Goal: Find specific page/section: Find specific page/section

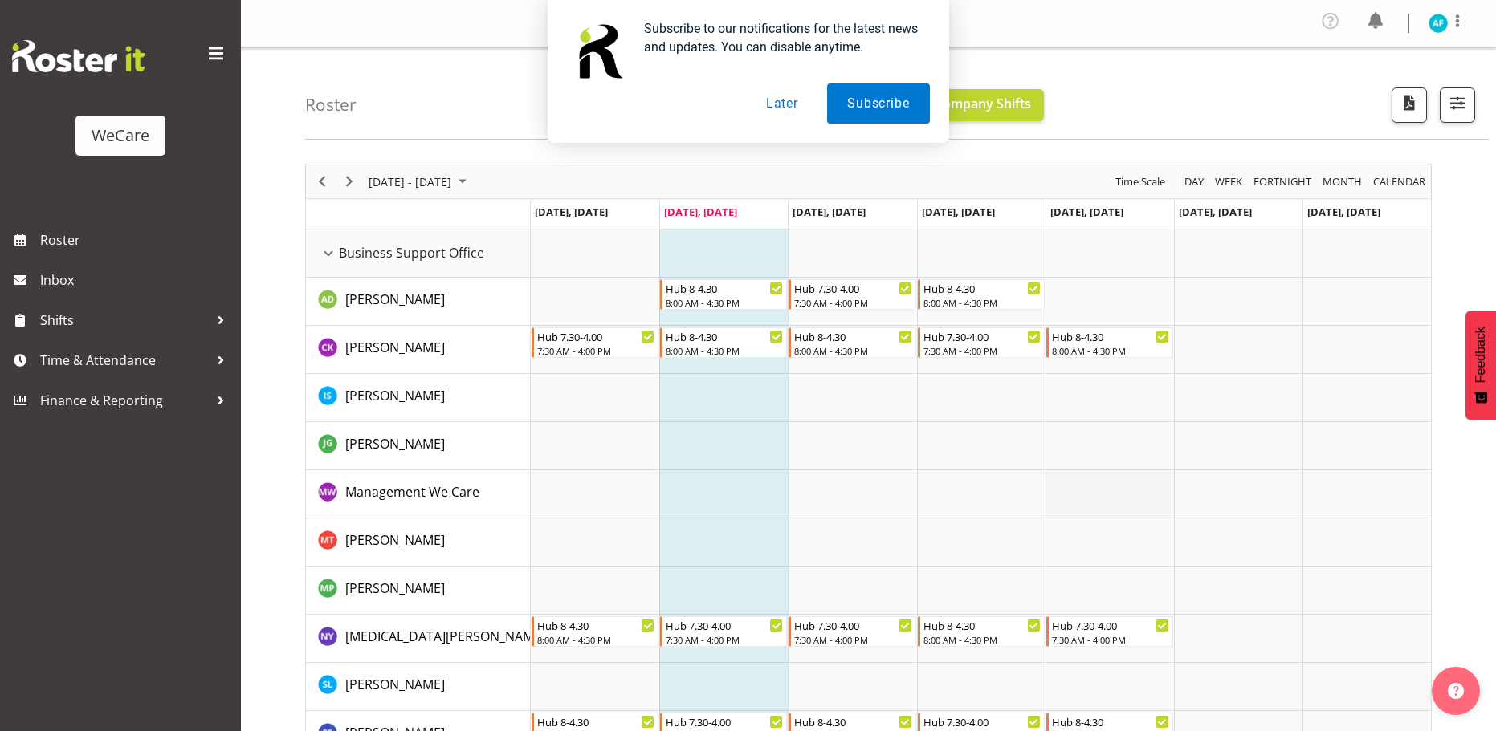
click at [949, 503] on td "Timeline Week of September 2, 2025" at bounding box center [981, 494] width 128 height 48
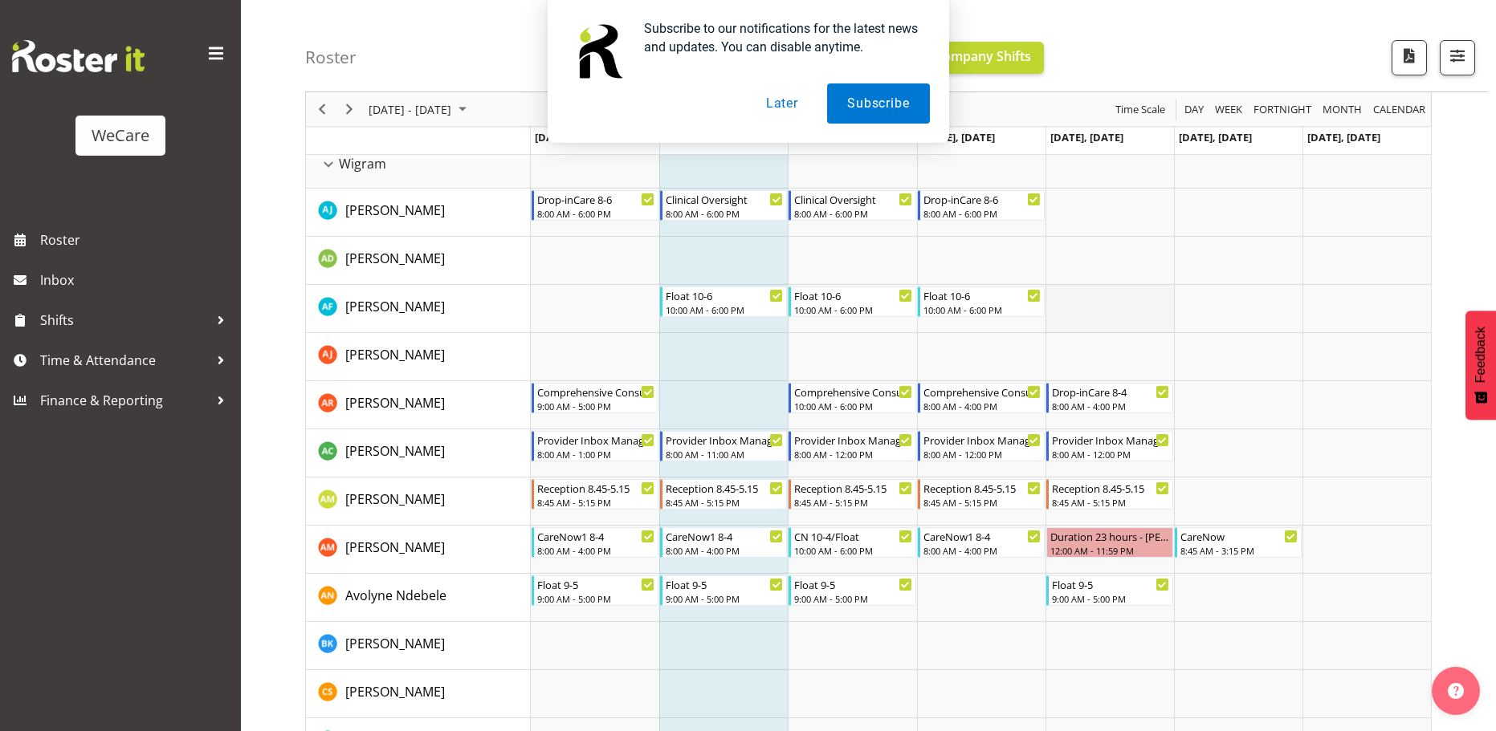
scroll to position [4495, 0]
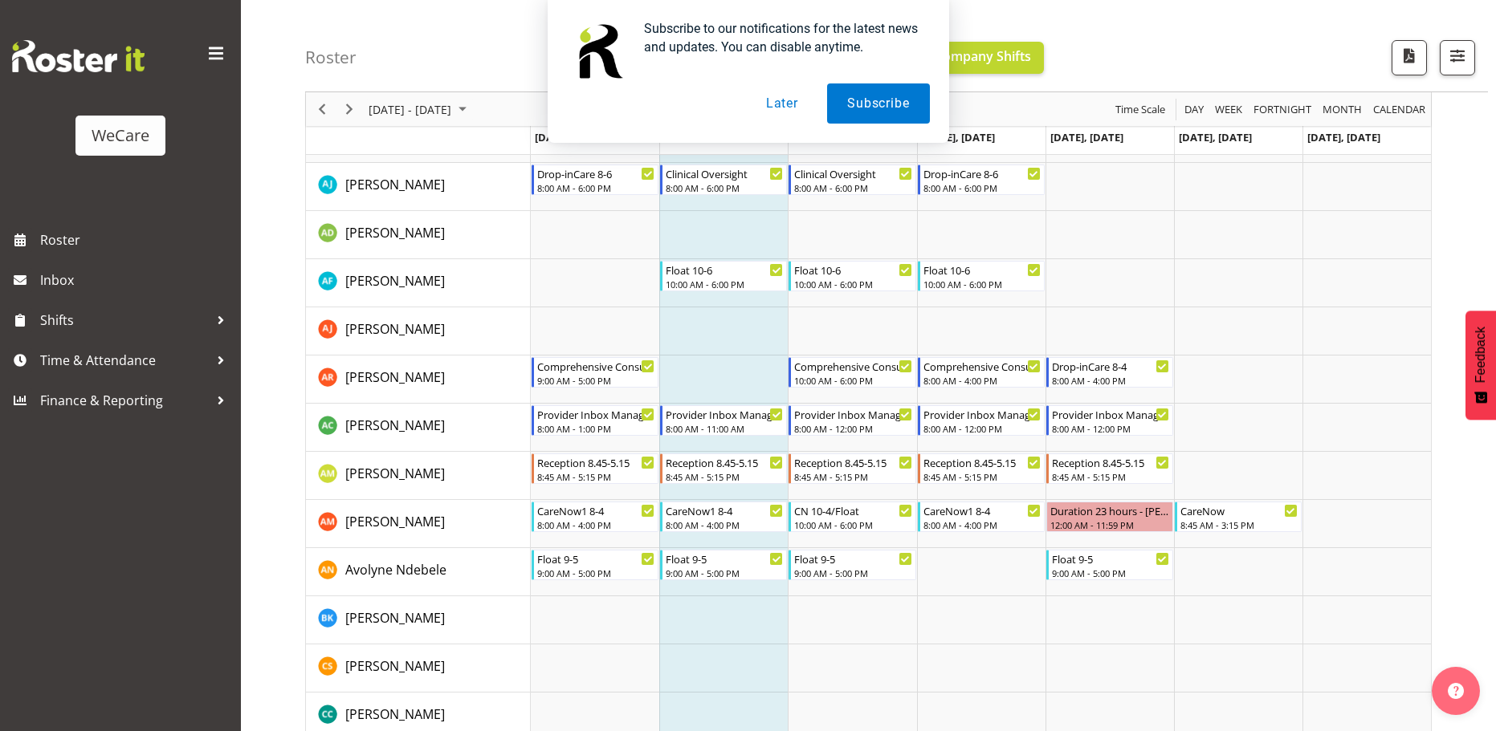
click at [352, 108] on div "Subscribe to our notifications for the latest news and updates. You can disable…" at bounding box center [748, 71] width 1496 height 143
click at [772, 102] on button "Later" at bounding box center [782, 103] width 72 height 40
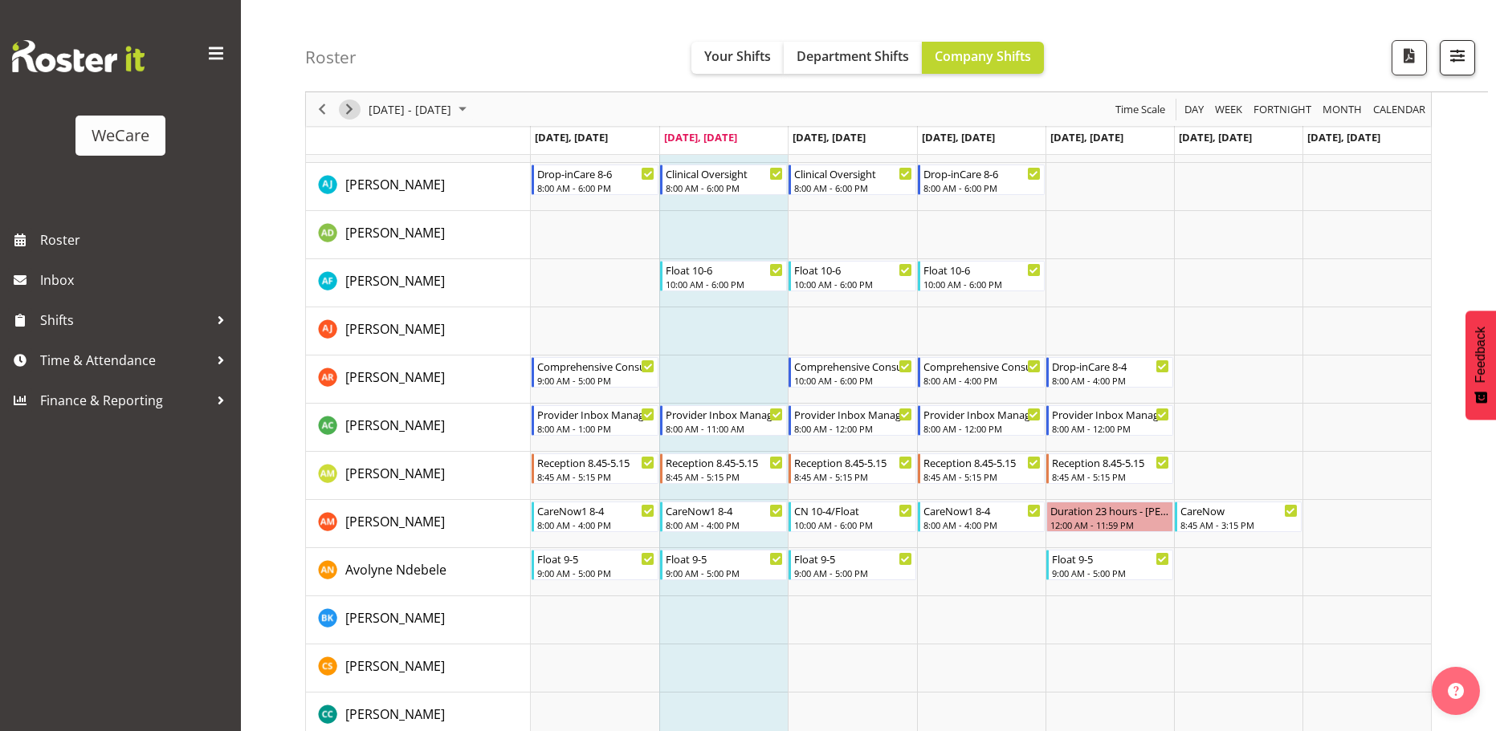
drag, startPoint x: 346, startPoint y: 110, endPoint x: 1443, endPoint y: 57, distance: 1098.6
click at [348, 109] on span "Next" at bounding box center [349, 110] width 19 height 20
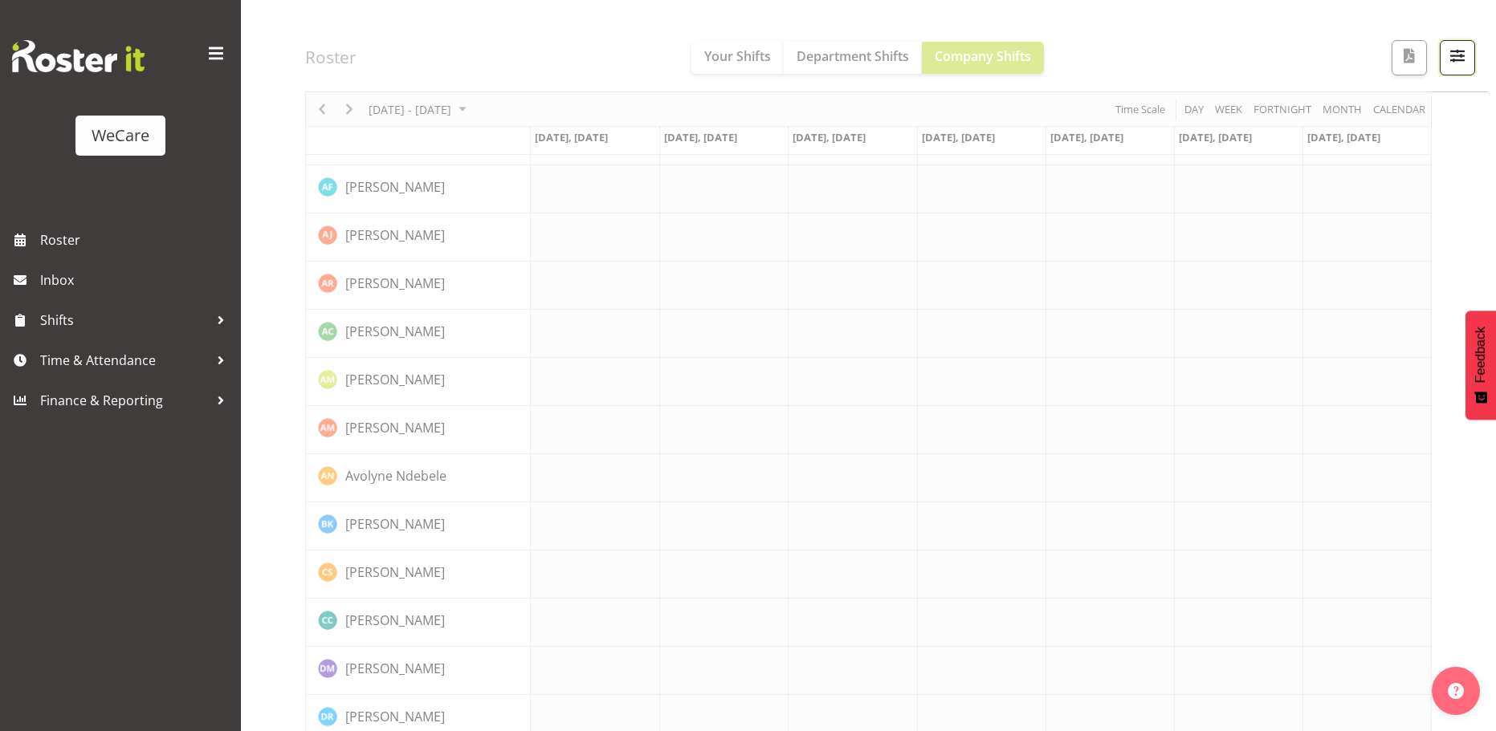
click at [1451, 60] on span "button" at bounding box center [1457, 55] width 21 height 21
click at [1464, 63] on span "button" at bounding box center [1457, 55] width 21 height 21
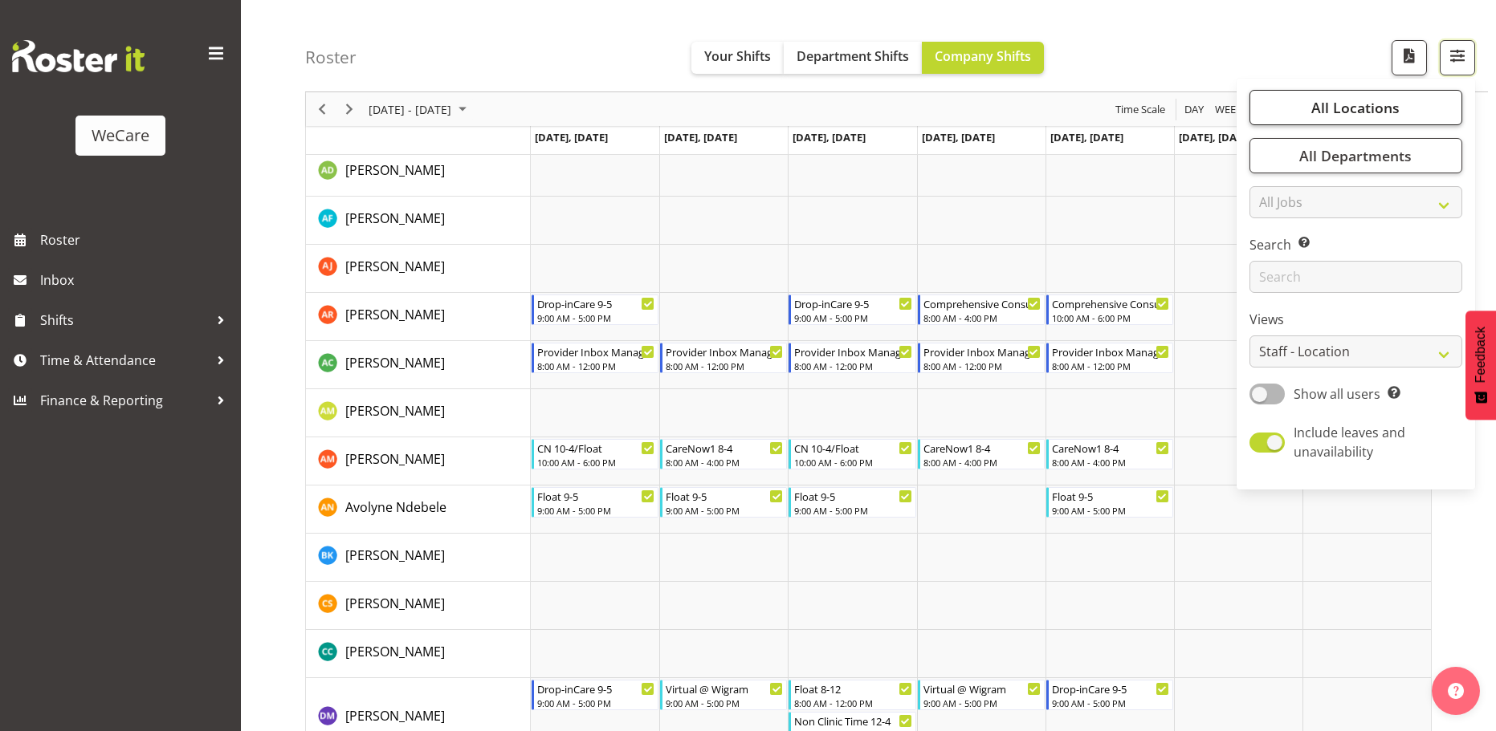
scroll to position [4527, 0]
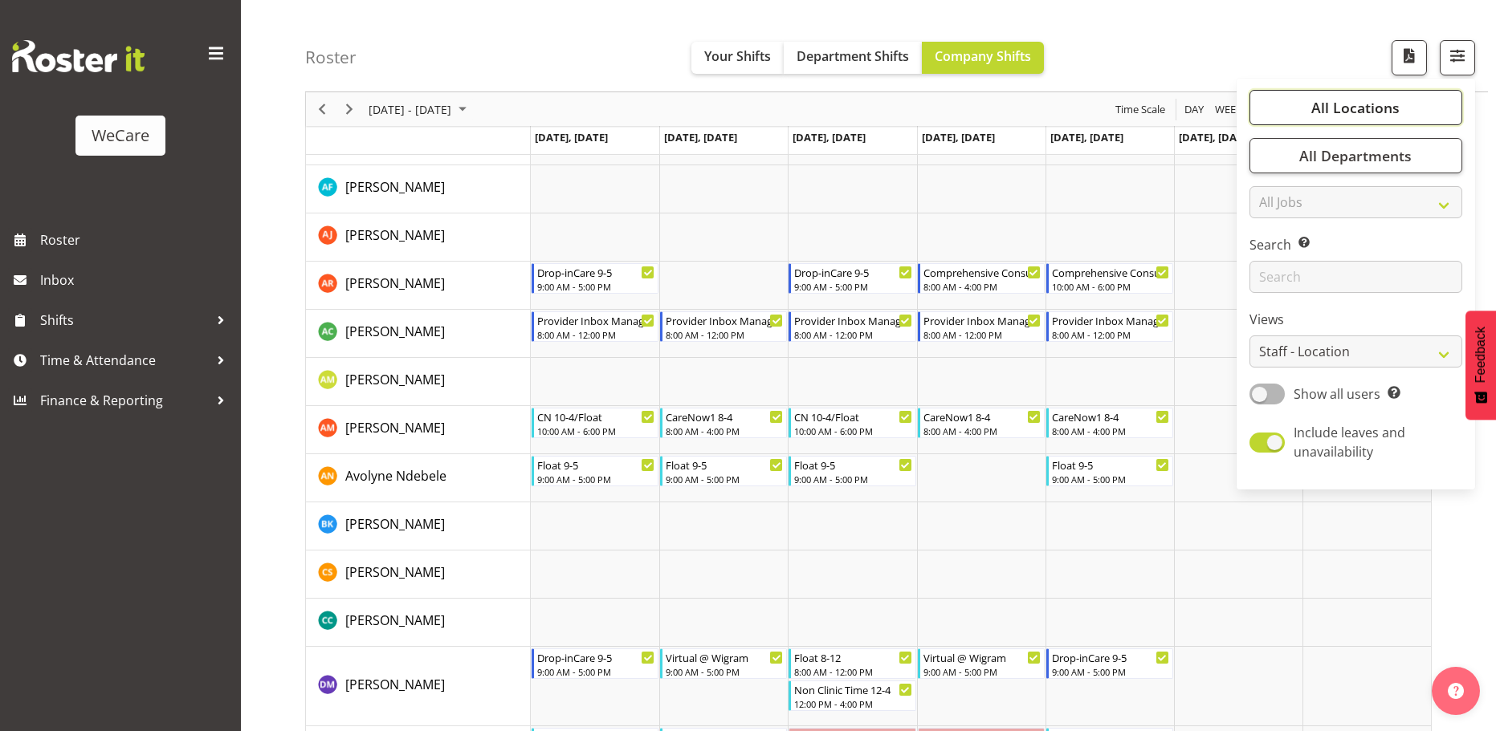
click at [1390, 113] on span "All Locations" at bounding box center [1355, 107] width 88 height 19
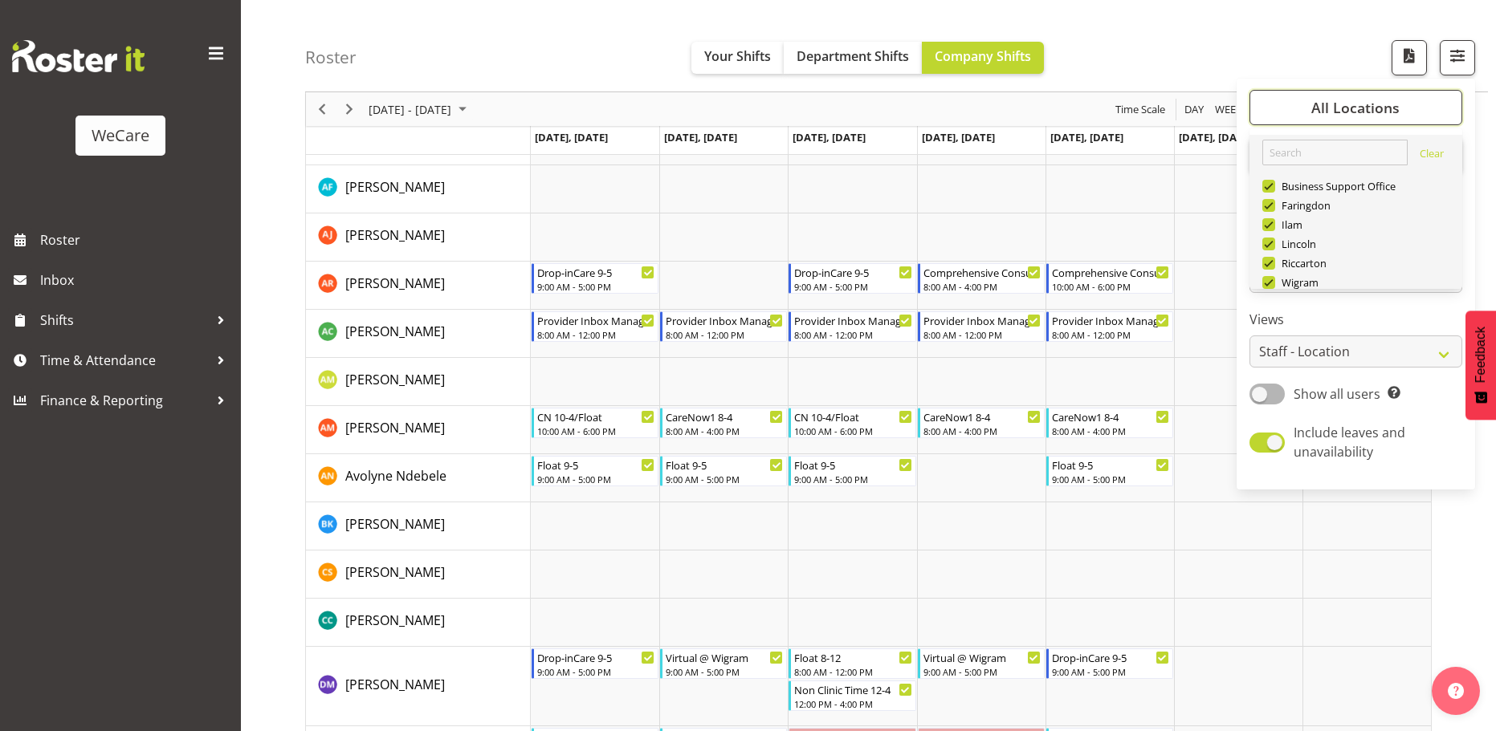
scroll to position [58, 0]
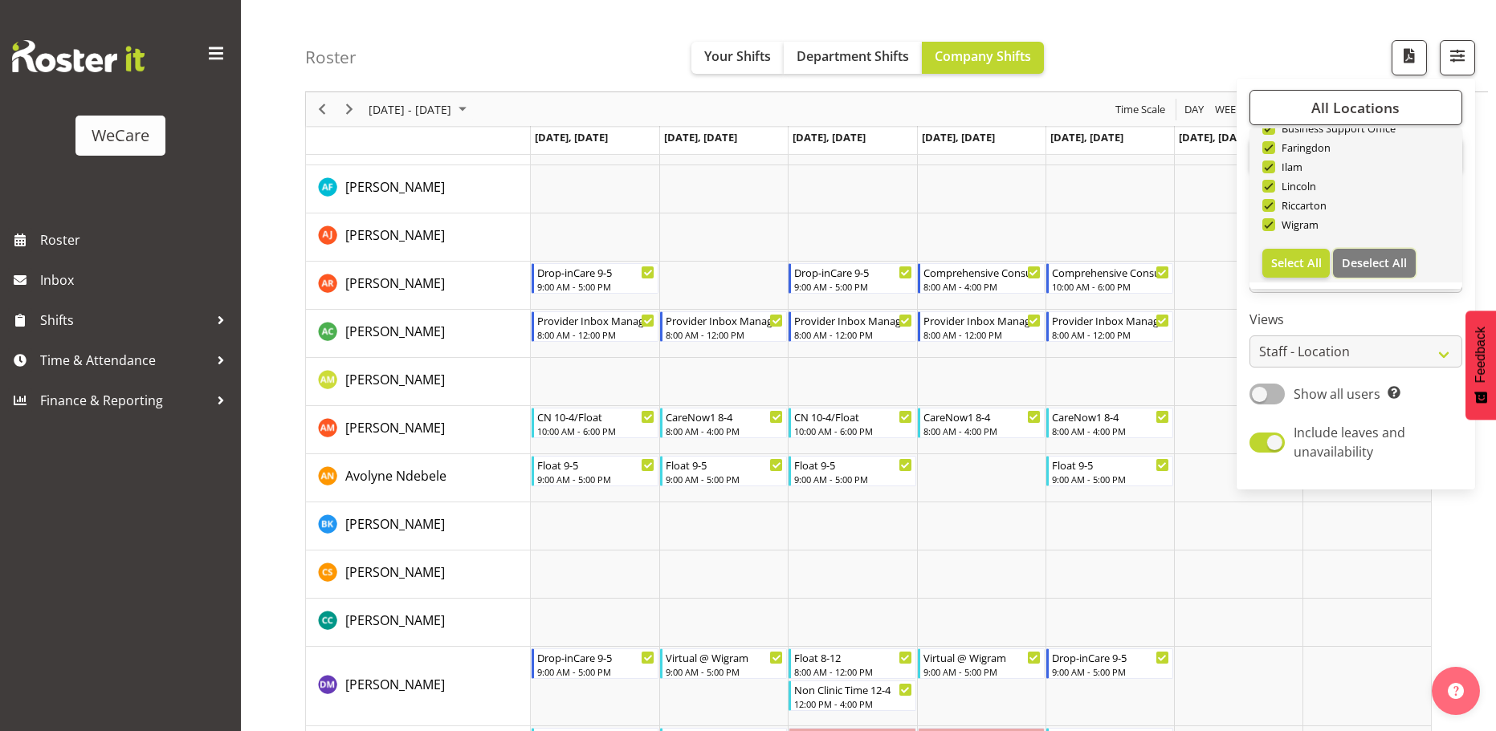
click at [1374, 267] on span "Deselect All" at bounding box center [1373, 262] width 65 height 15
checkbox input "false"
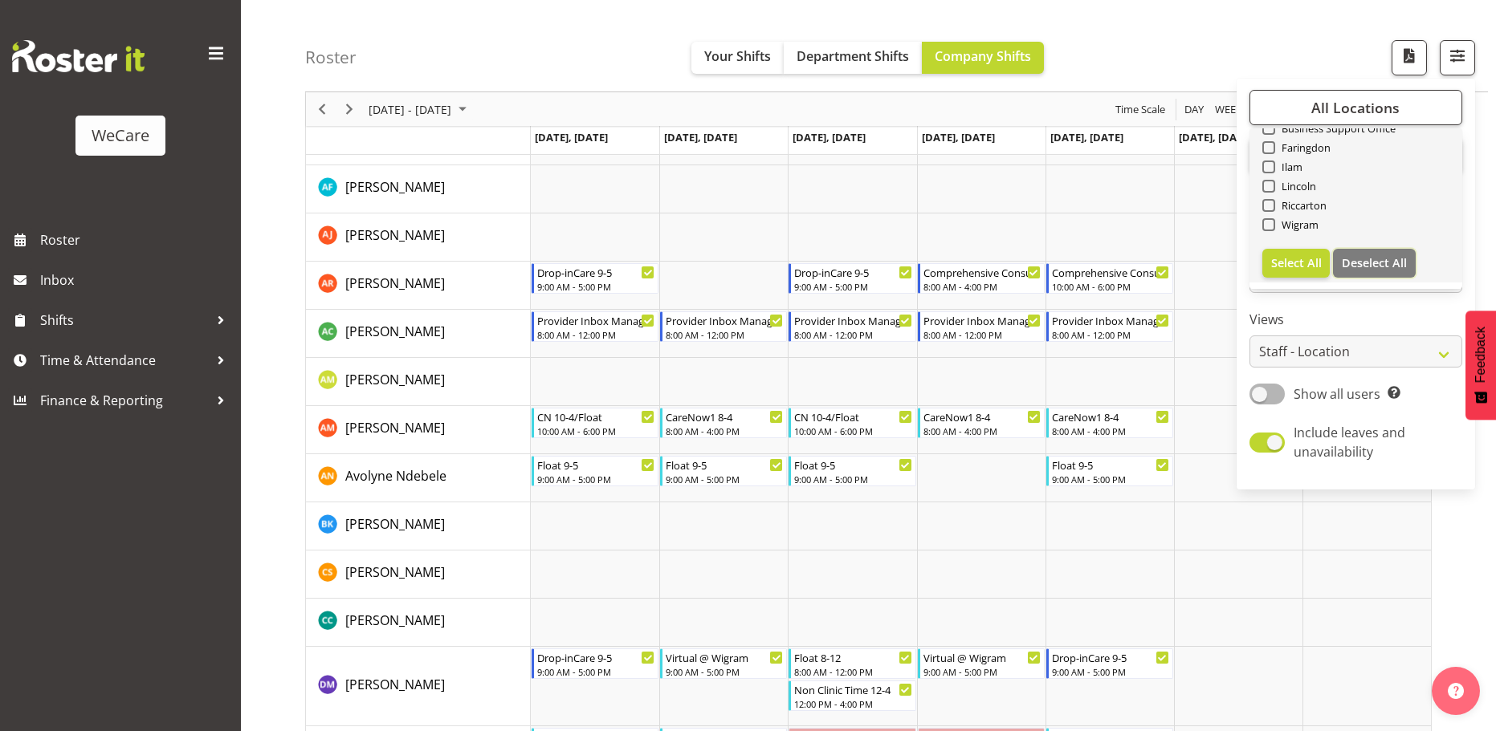
checkbox input "false"
click at [1268, 146] on span at bounding box center [1268, 147] width 13 height 13
click at [1268, 146] on input "Faringdon" at bounding box center [1267, 148] width 10 height 10
checkbox input "true"
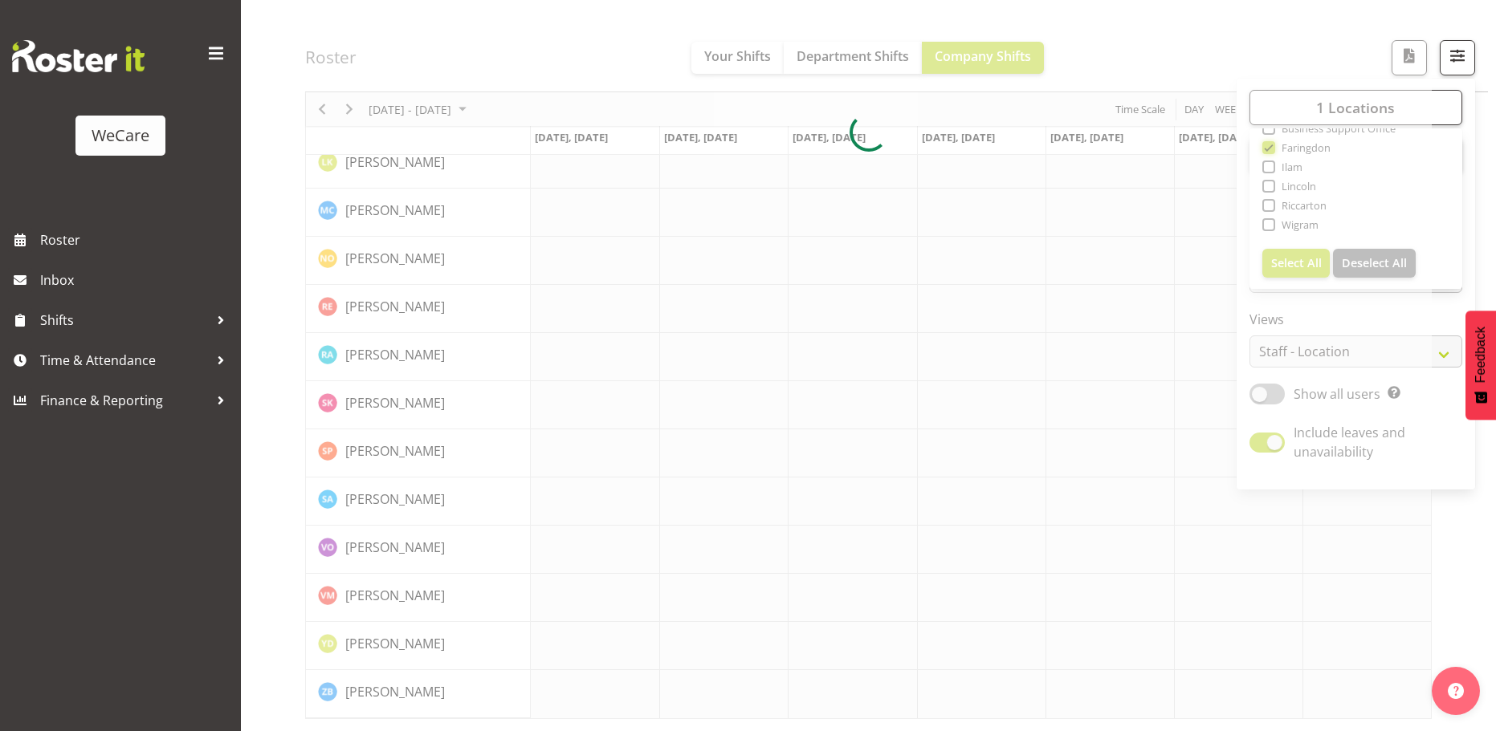
scroll to position [619, 0]
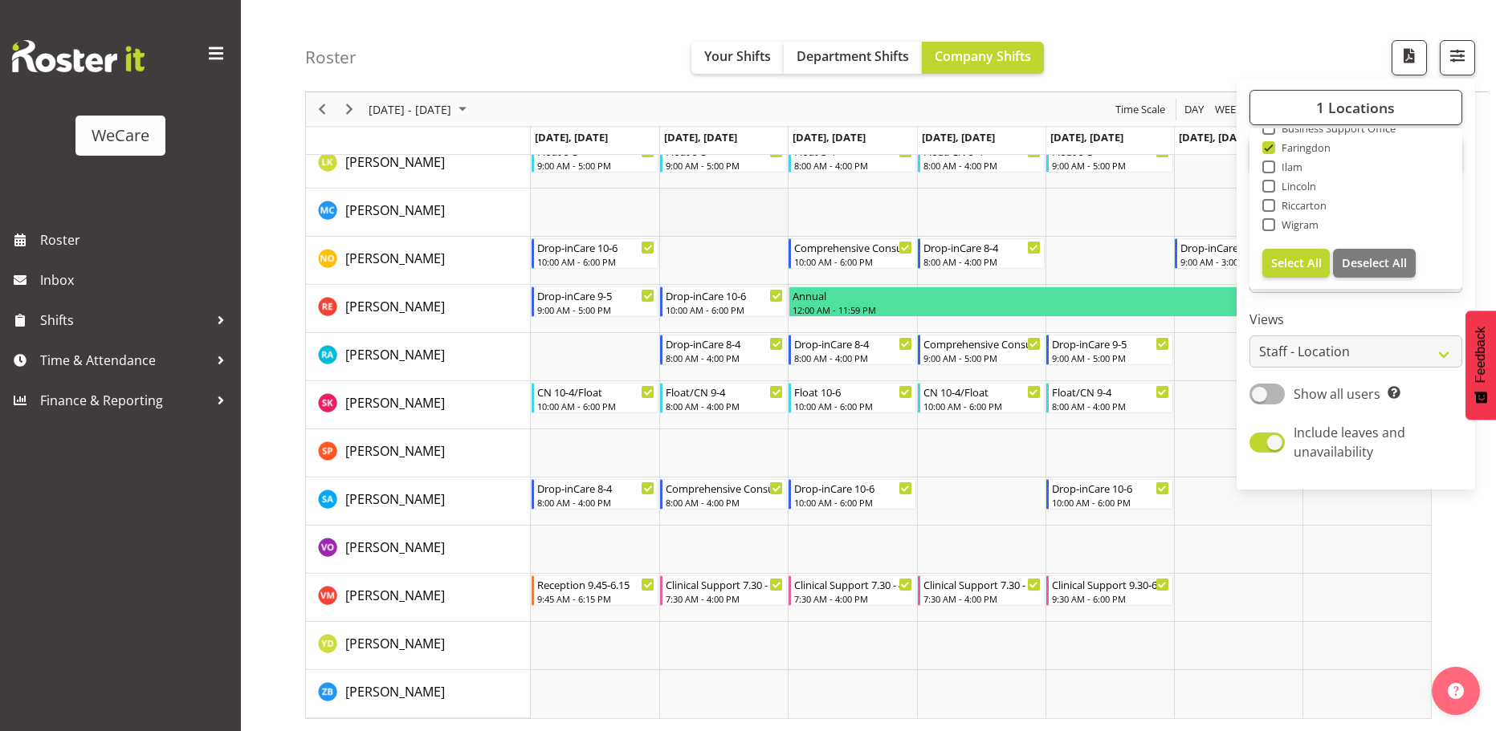
click at [727, 230] on td "Timeline Week of September 9, 2025" at bounding box center [723, 213] width 128 height 48
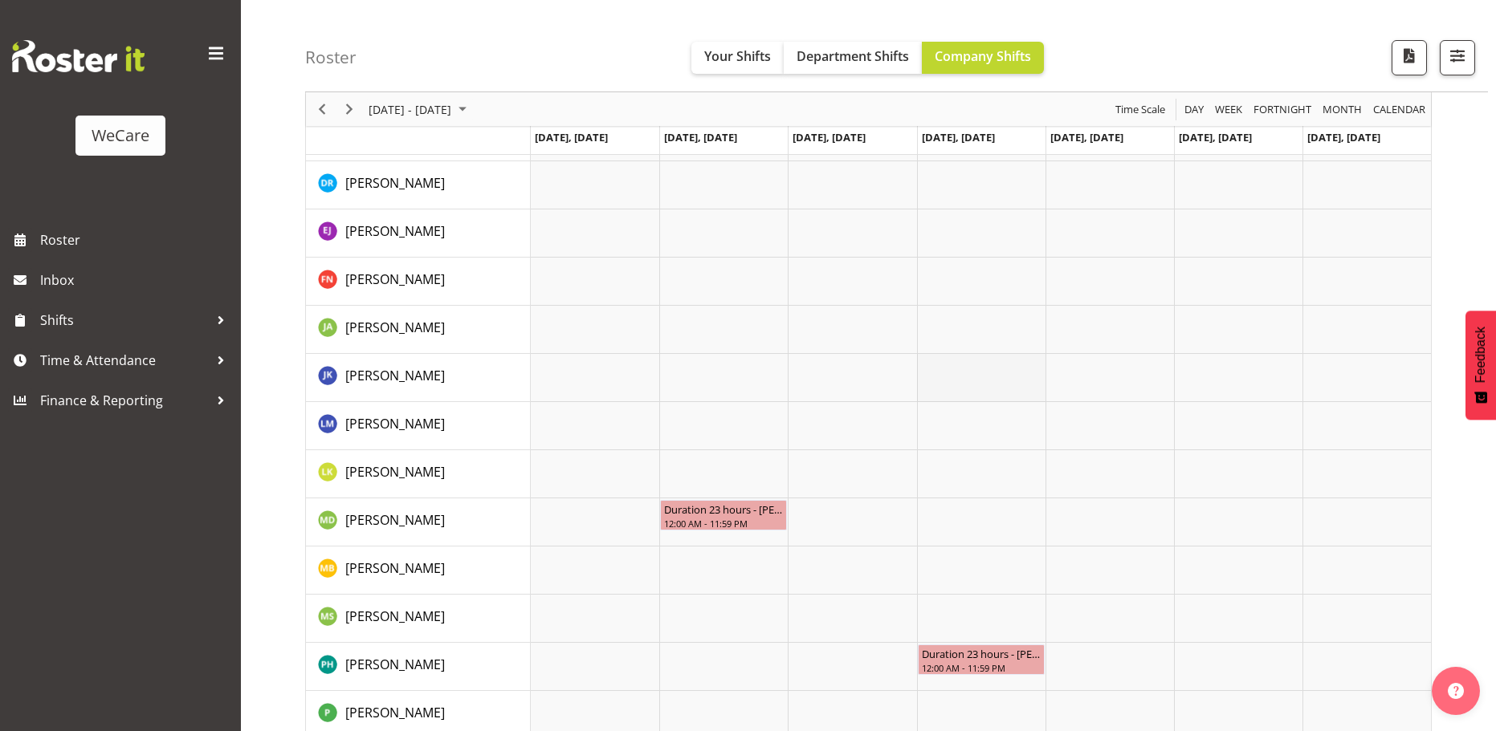
scroll to position [2007, 0]
